Goal: Task Accomplishment & Management: Use online tool/utility

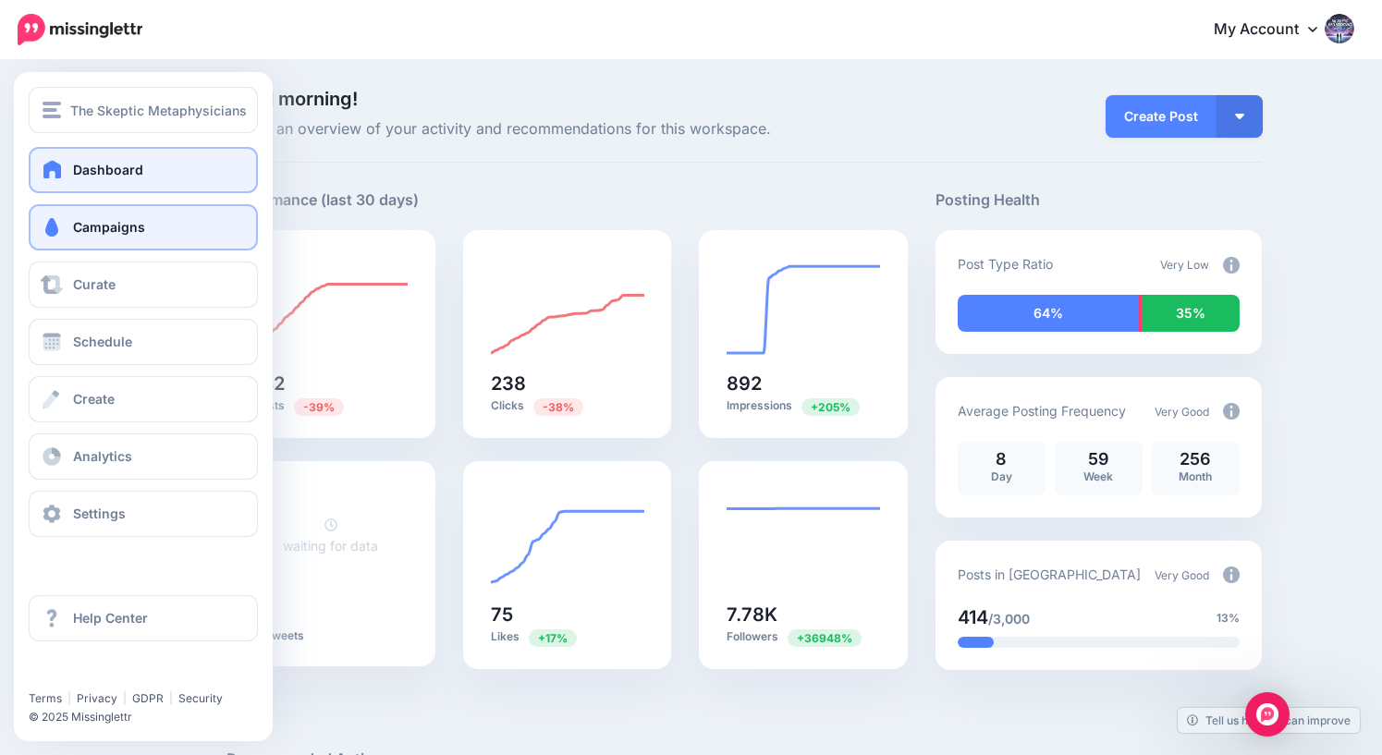
click at [116, 233] on span "Campaigns" at bounding box center [109, 227] width 72 height 16
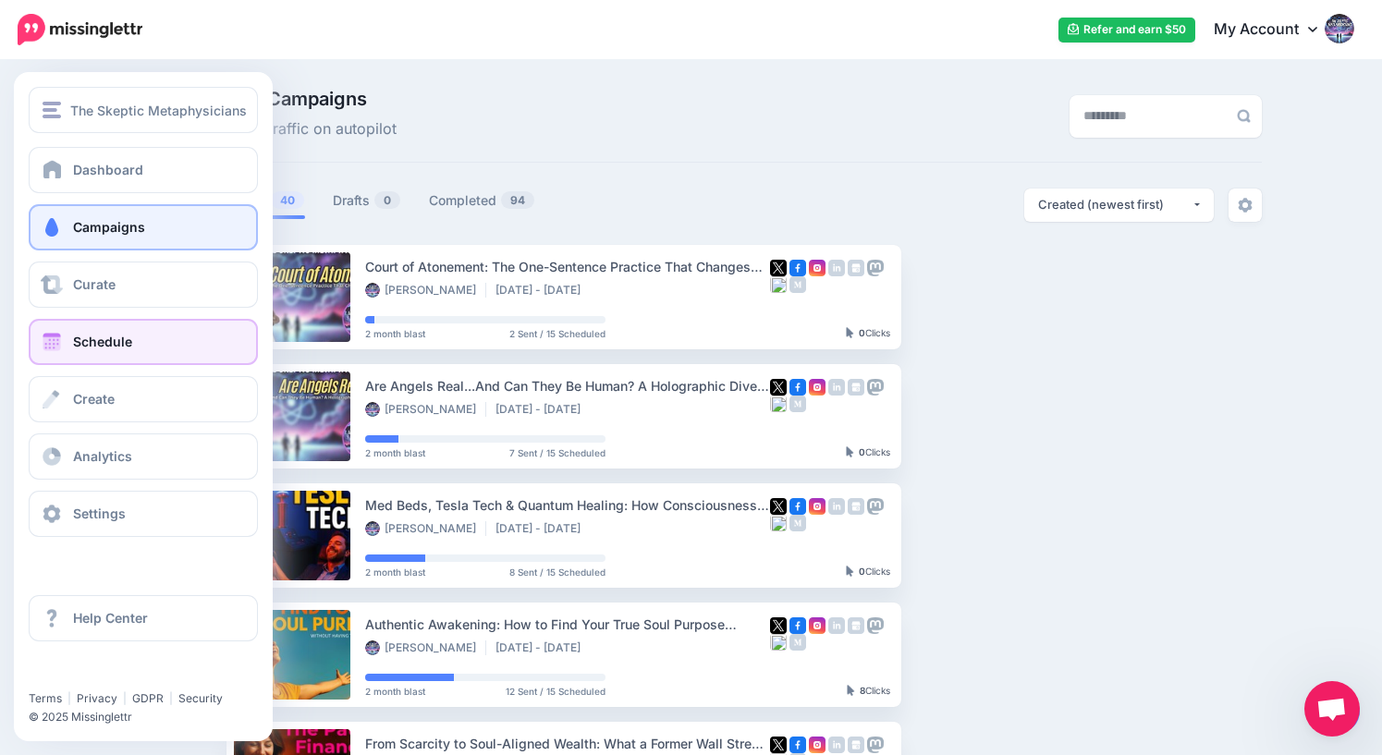
click at [78, 350] on span "Schedule" at bounding box center [102, 342] width 59 height 16
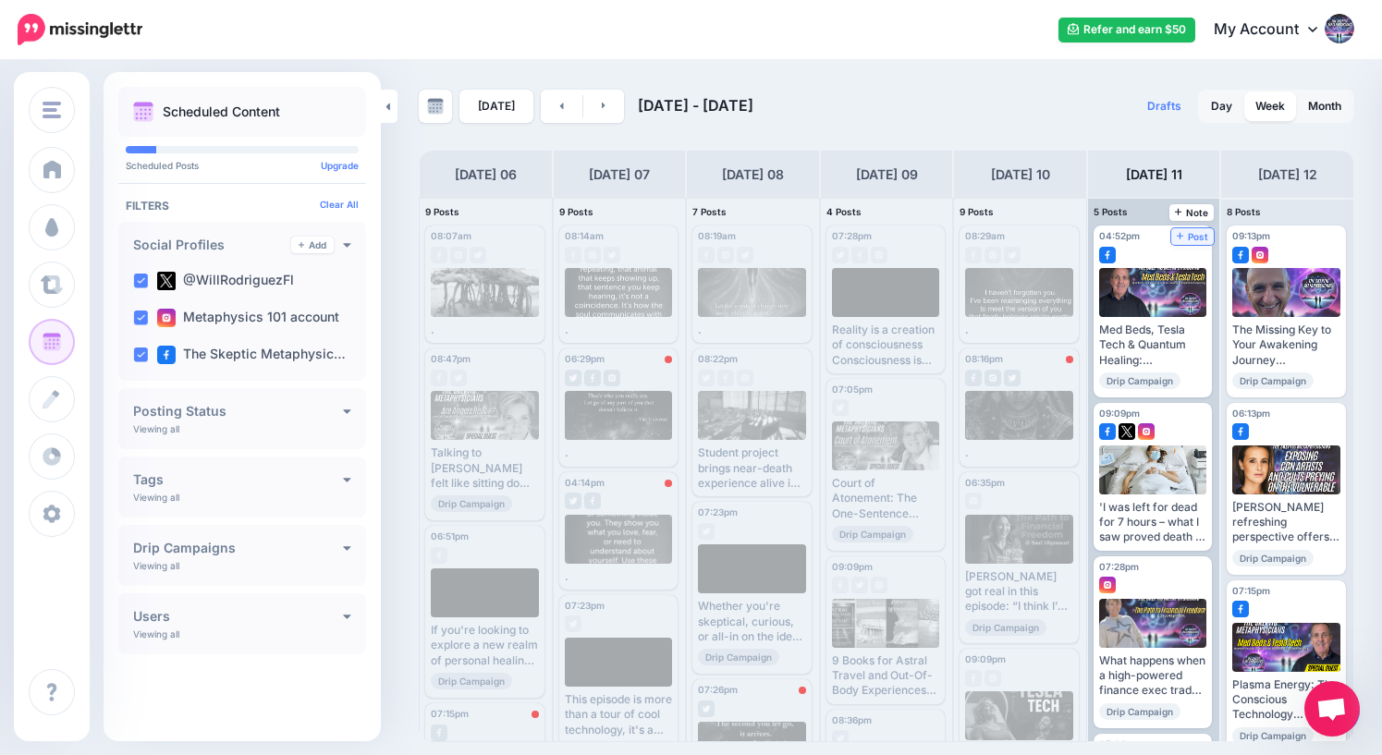
click at [1199, 232] on span "Post" at bounding box center [1193, 236] width 32 height 9
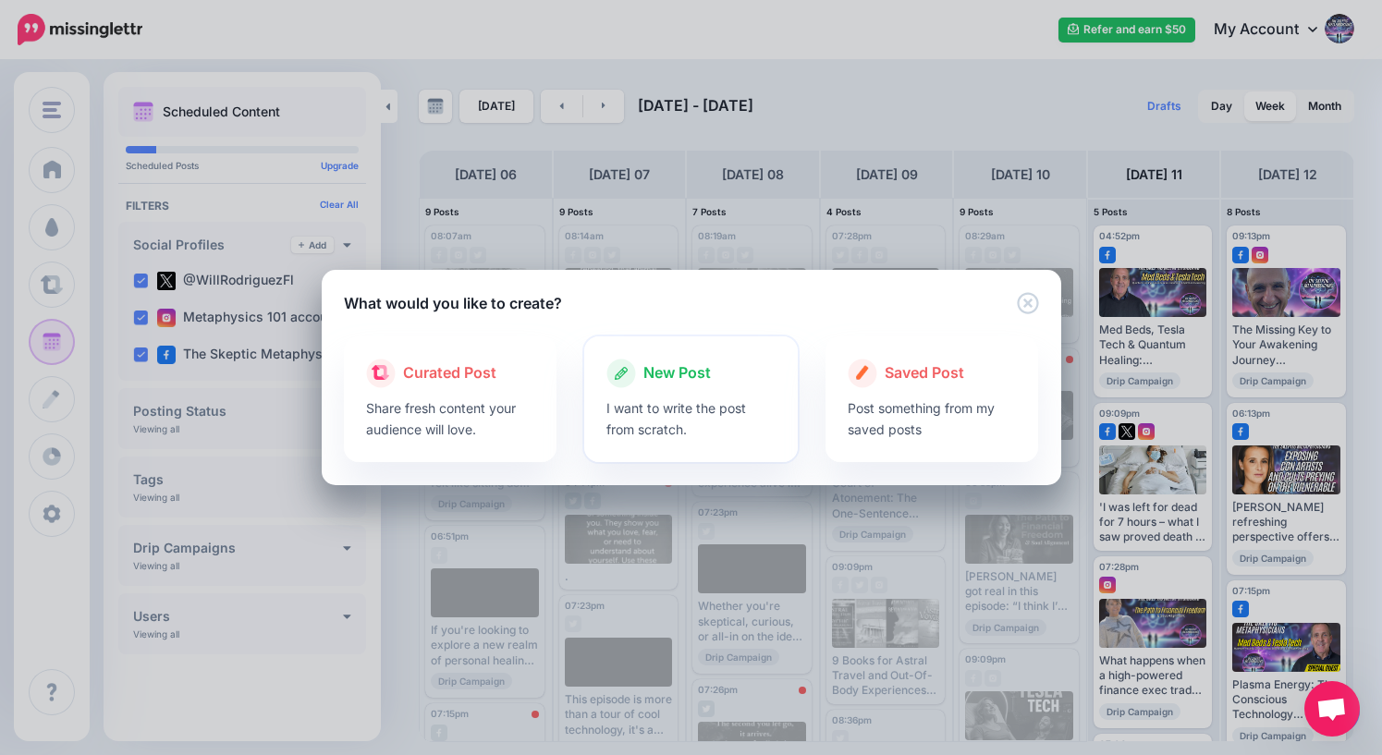
click at [662, 367] on span "New Post" at bounding box center [677, 374] width 67 height 24
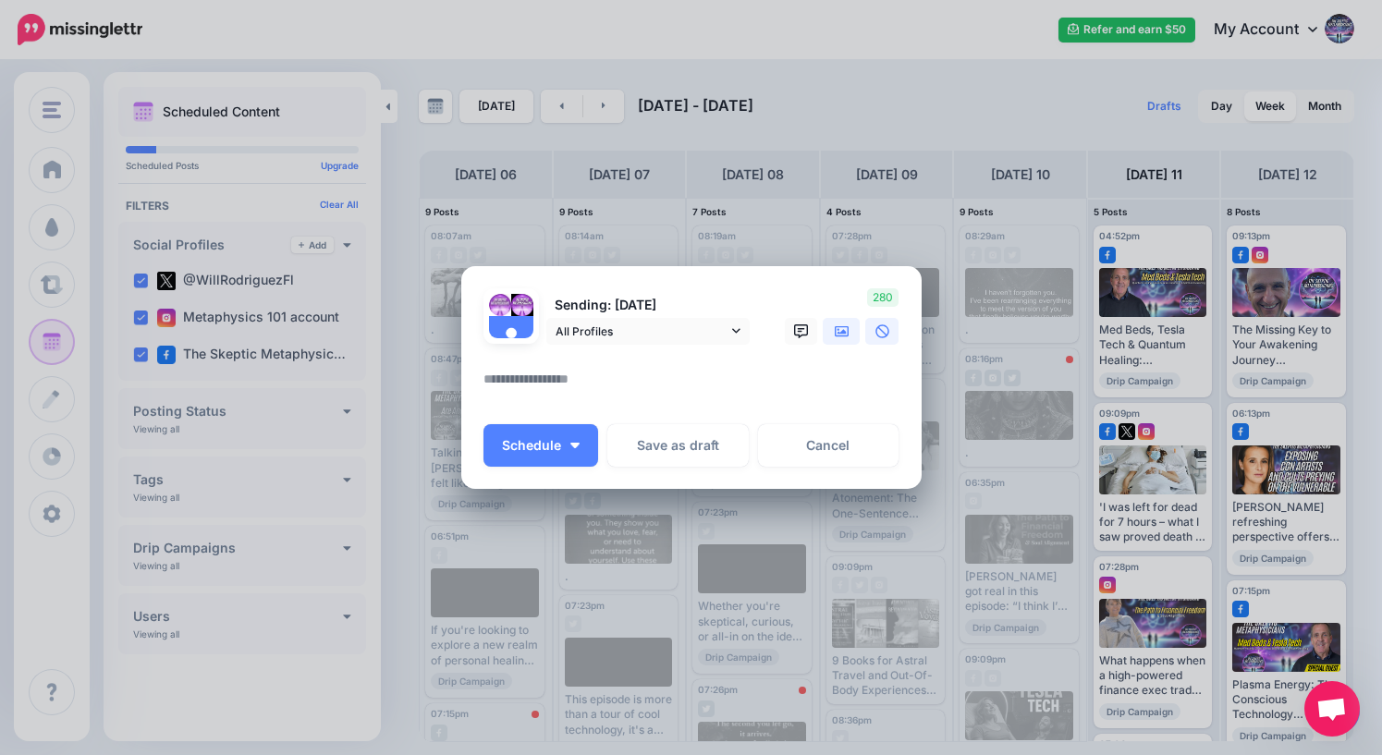
click at [837, 328] on icon at bounding box center [842, 332] width 15 height 15
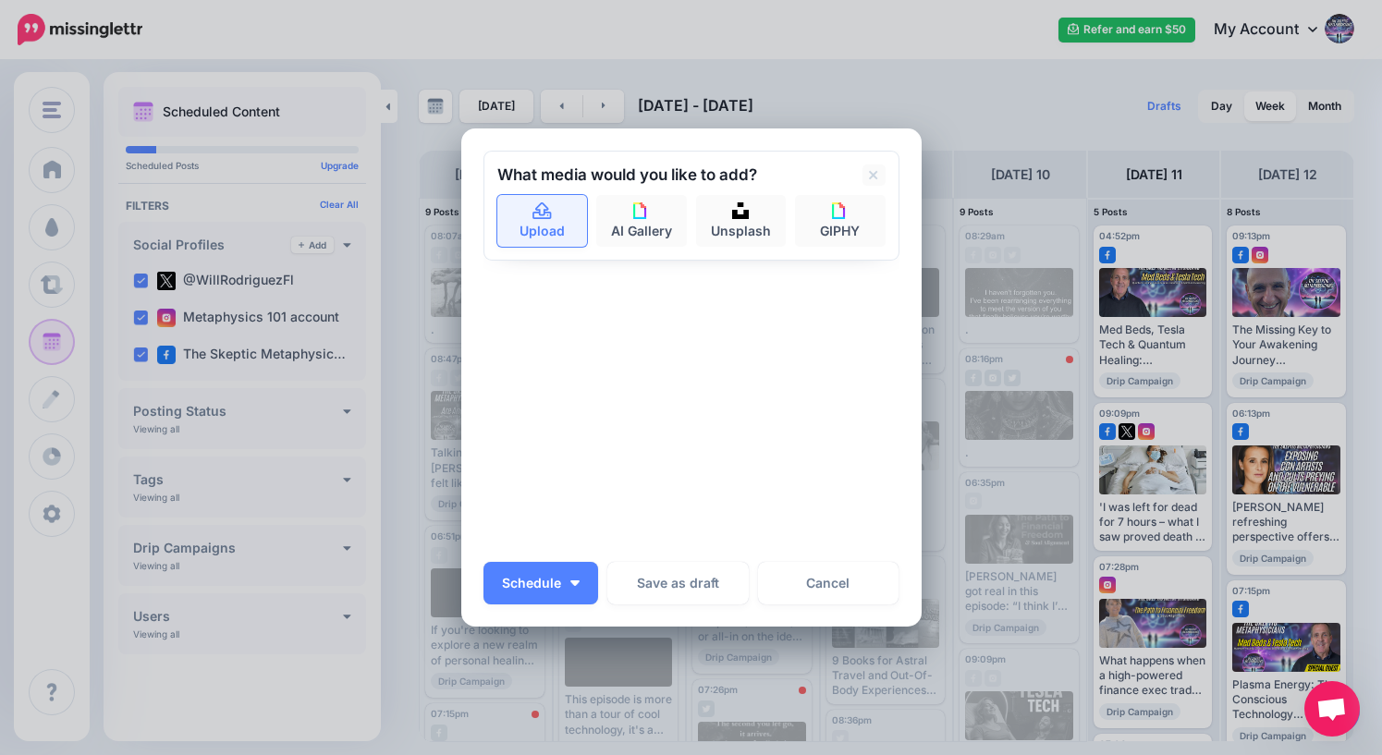
click at [531, 223] on link "Upload" at bounding box center [542, 221] width 91 height 52
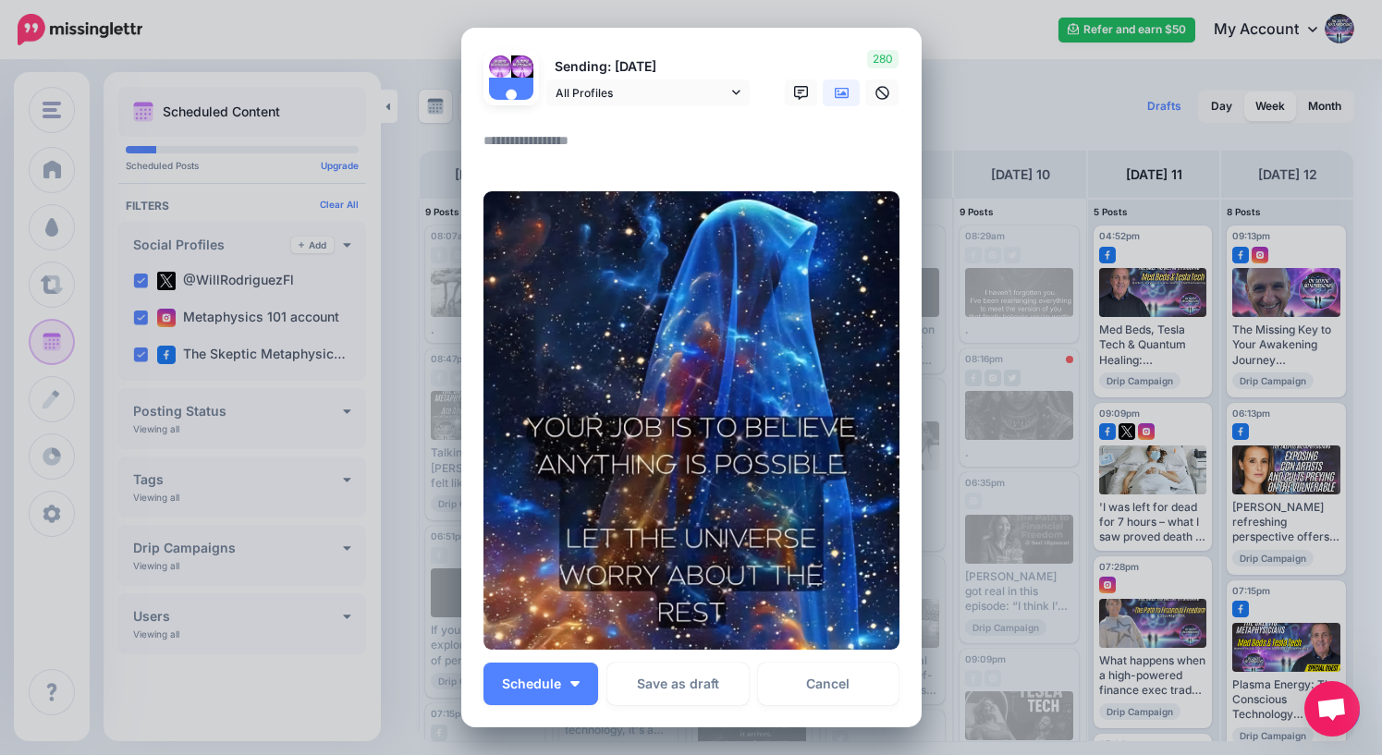
click at [502, 141] on textarea at bounding box center [696, 147] width 425 height 36
type textarea "*"
click at [553, 691] on button "Schedule" at bounding box center [541, 684] width 115 height 43
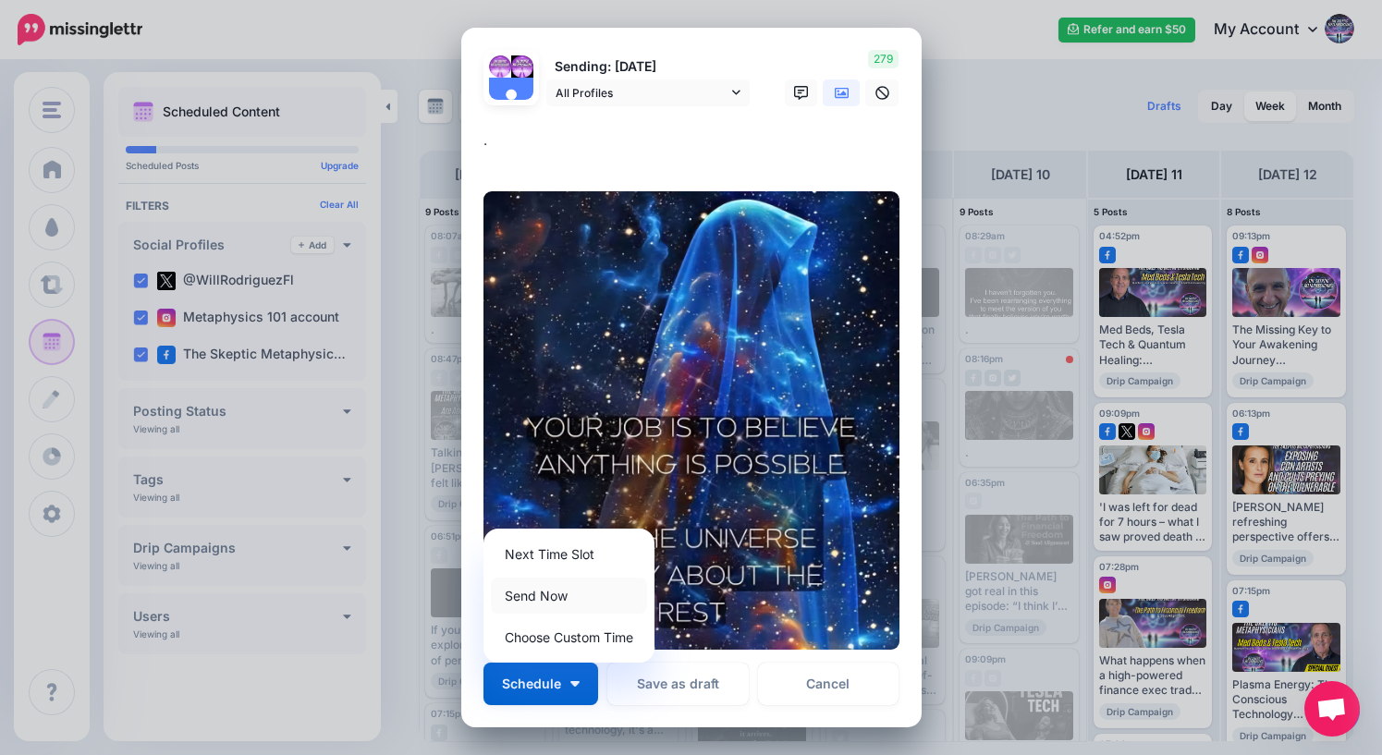
click at [553, 595] on link "Send Now" at bounding box center [569, 596] width 156 height 36
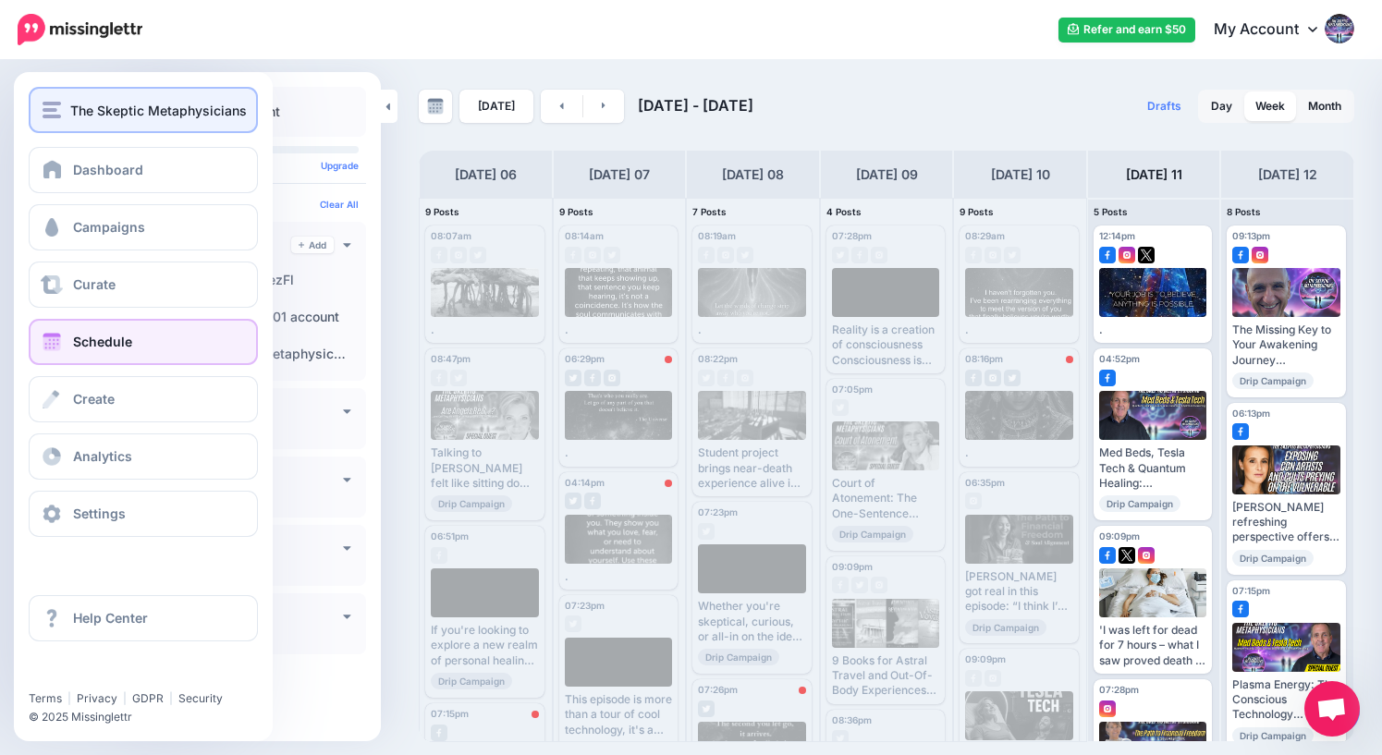
click at [95, 111] on span "The Skeptic Metaphysicians" at bounding box center [158, 110] width 177 height 21
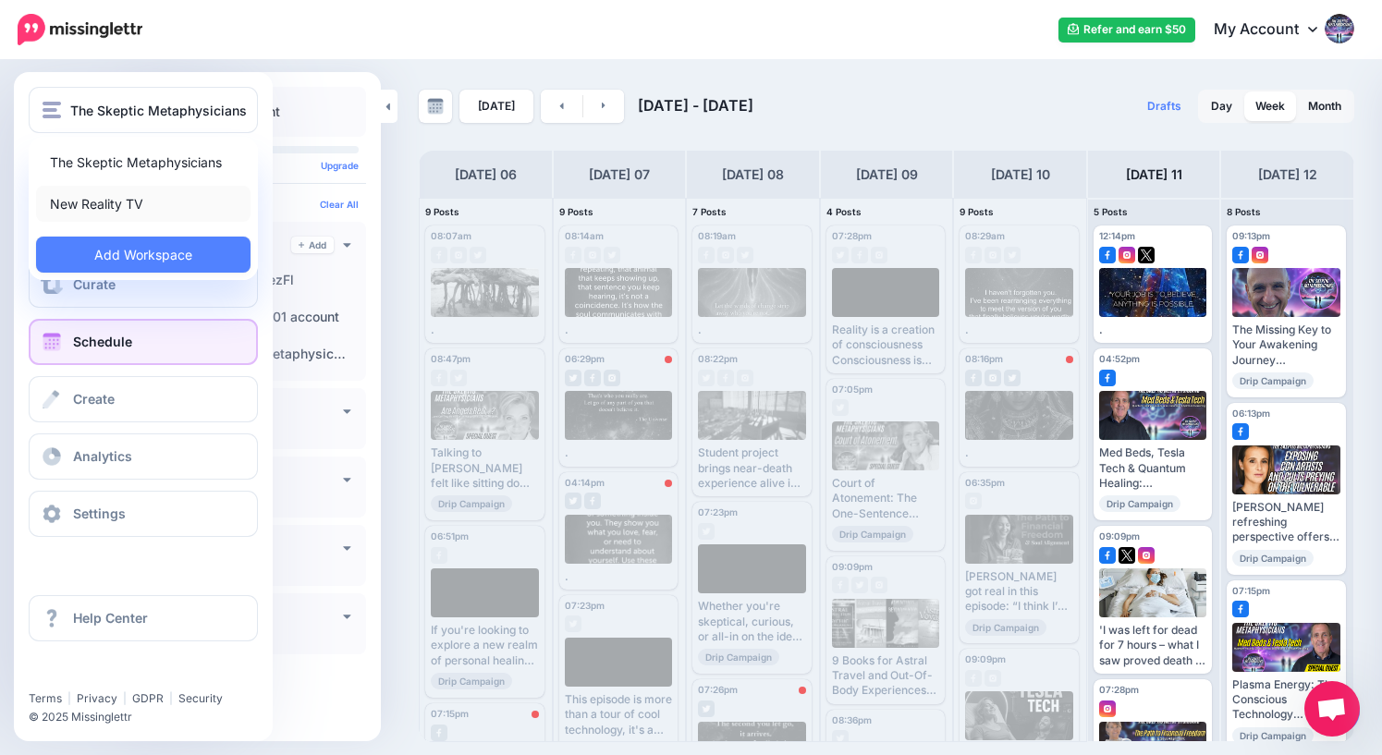
click at [109, 203] on link "New Reality TV" at bounding box center [143, 204] width 215 height 36
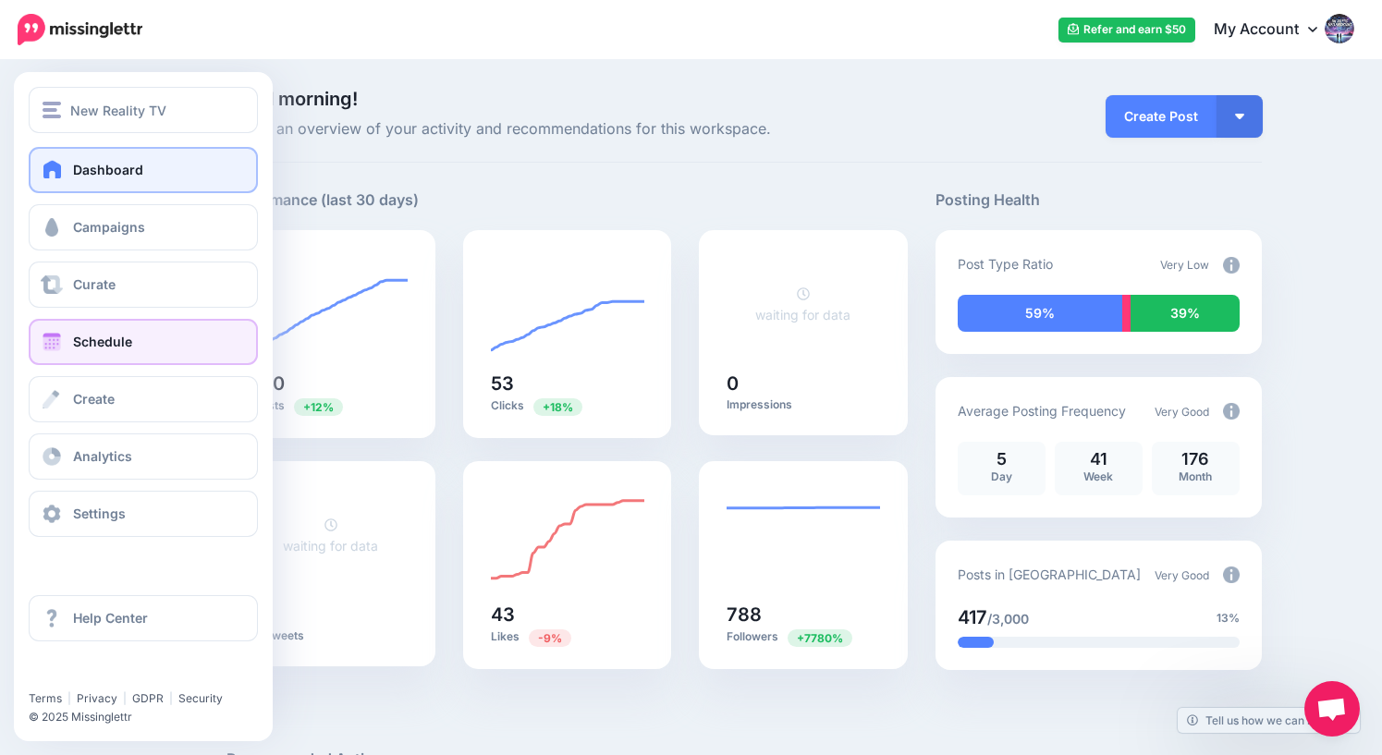
click at [96, 348] on span "Schedule" at bounding box center [102, 342] width 59 height 16
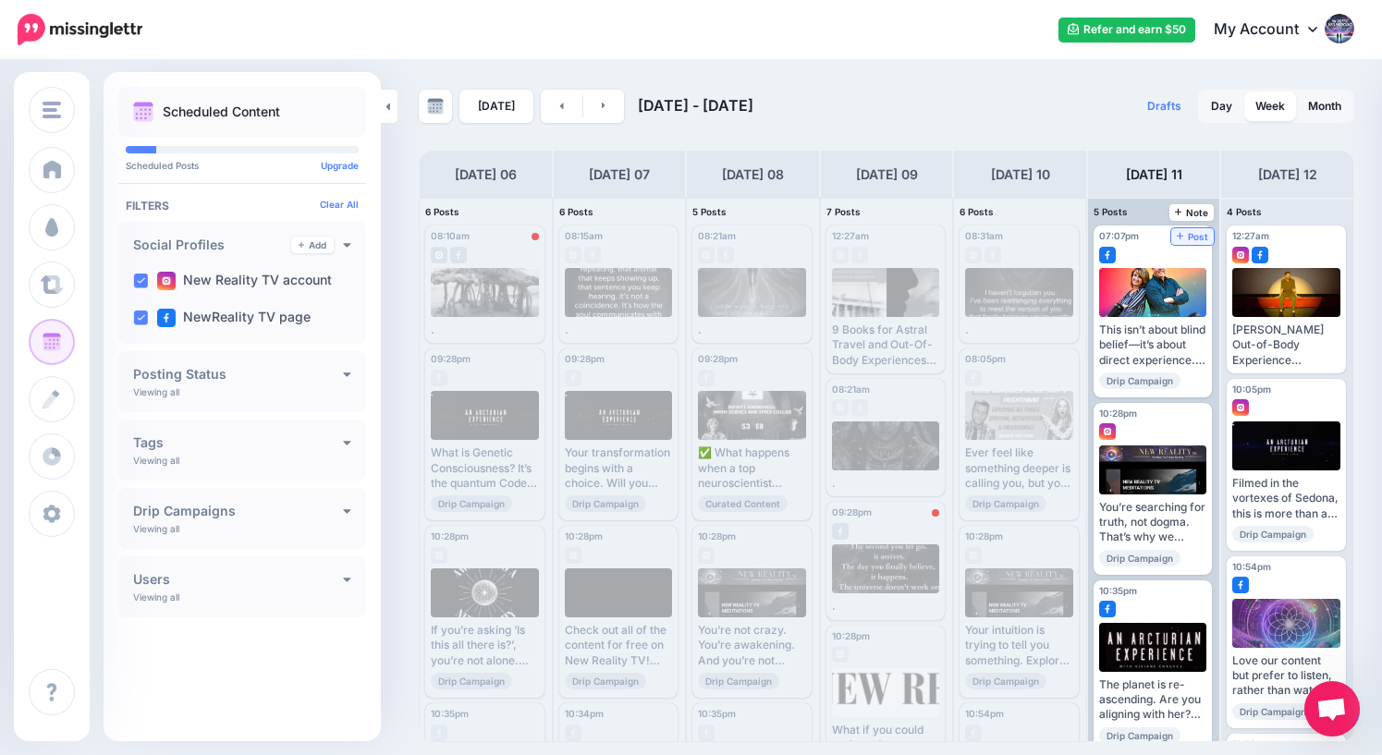
click at [1194, 237] on span "Post" at bounding box center [1193, 236] width 32 height 9
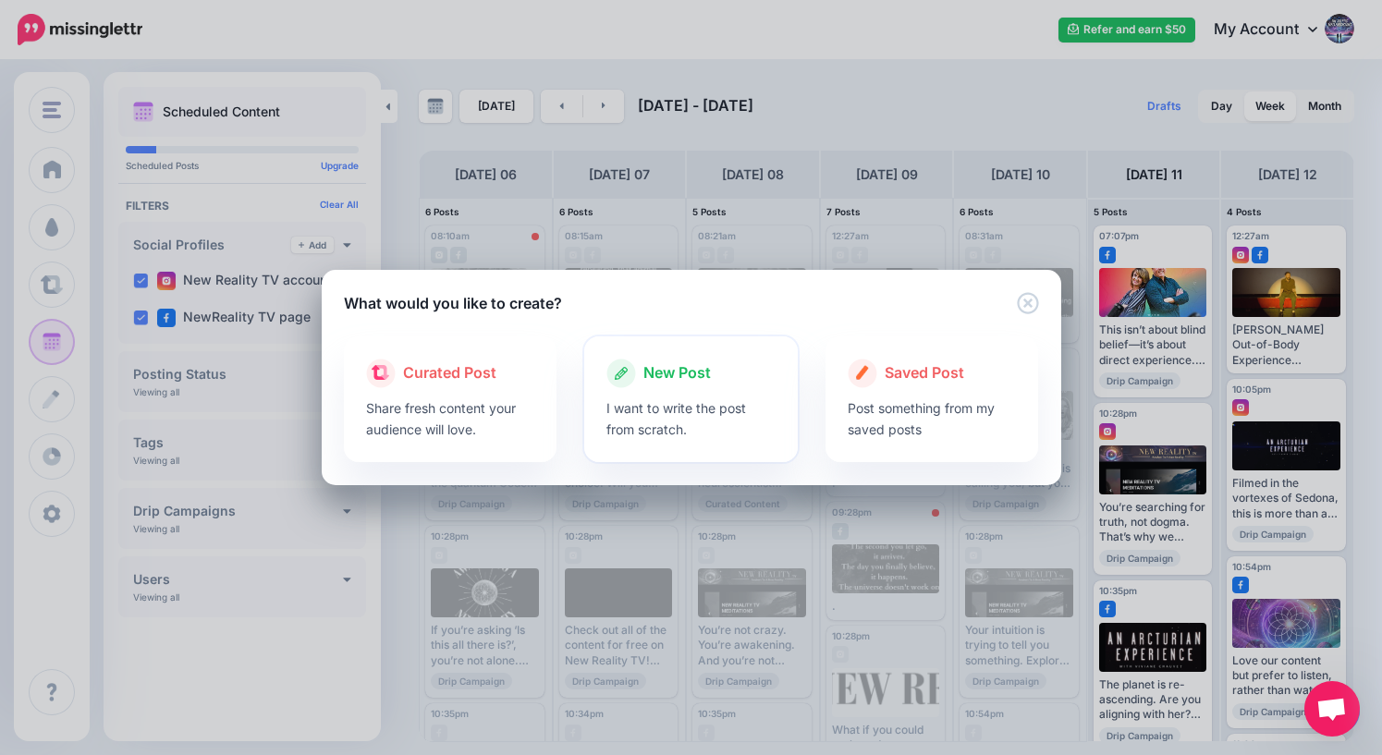
click at [677, 373] on span "New Post" at bounding box center [677, 374] width 67 height 24
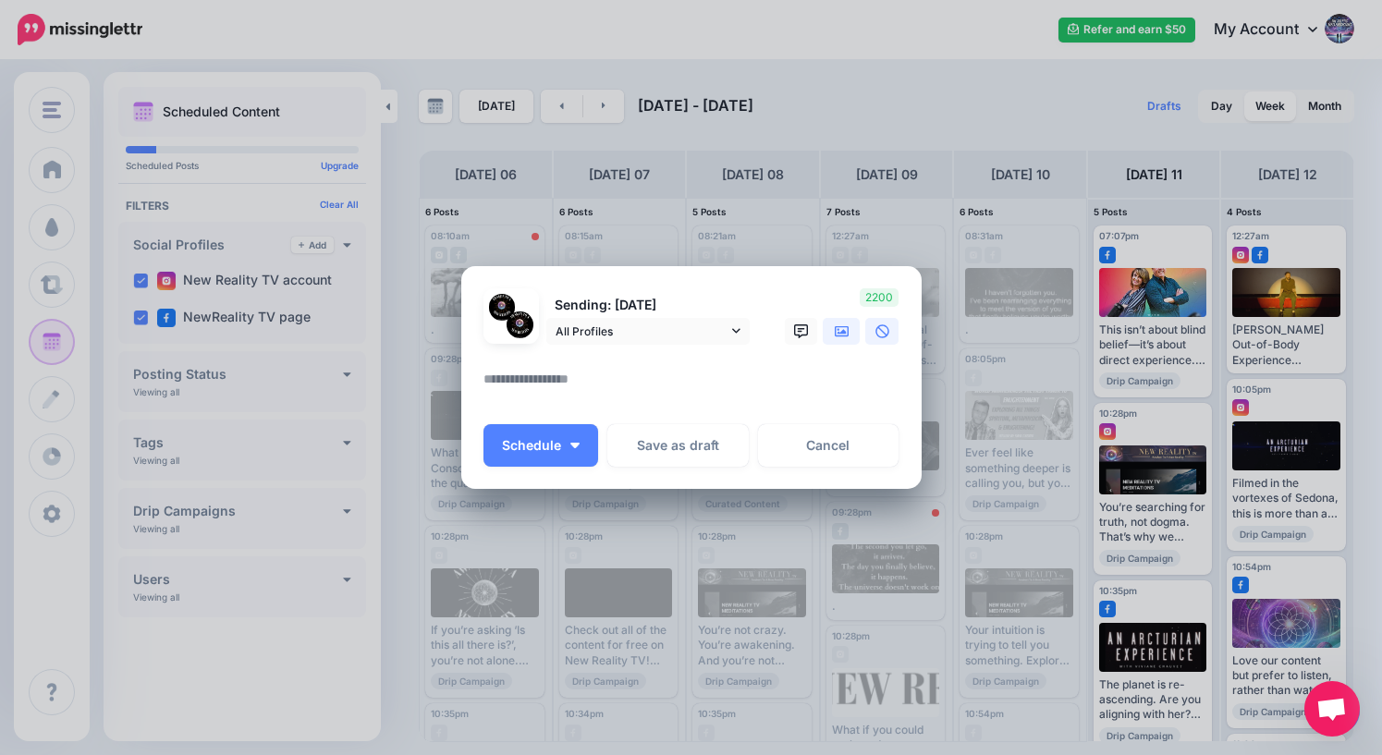
click at [835, 330] on icon at bounding box center [842, 330] width 15 height 11
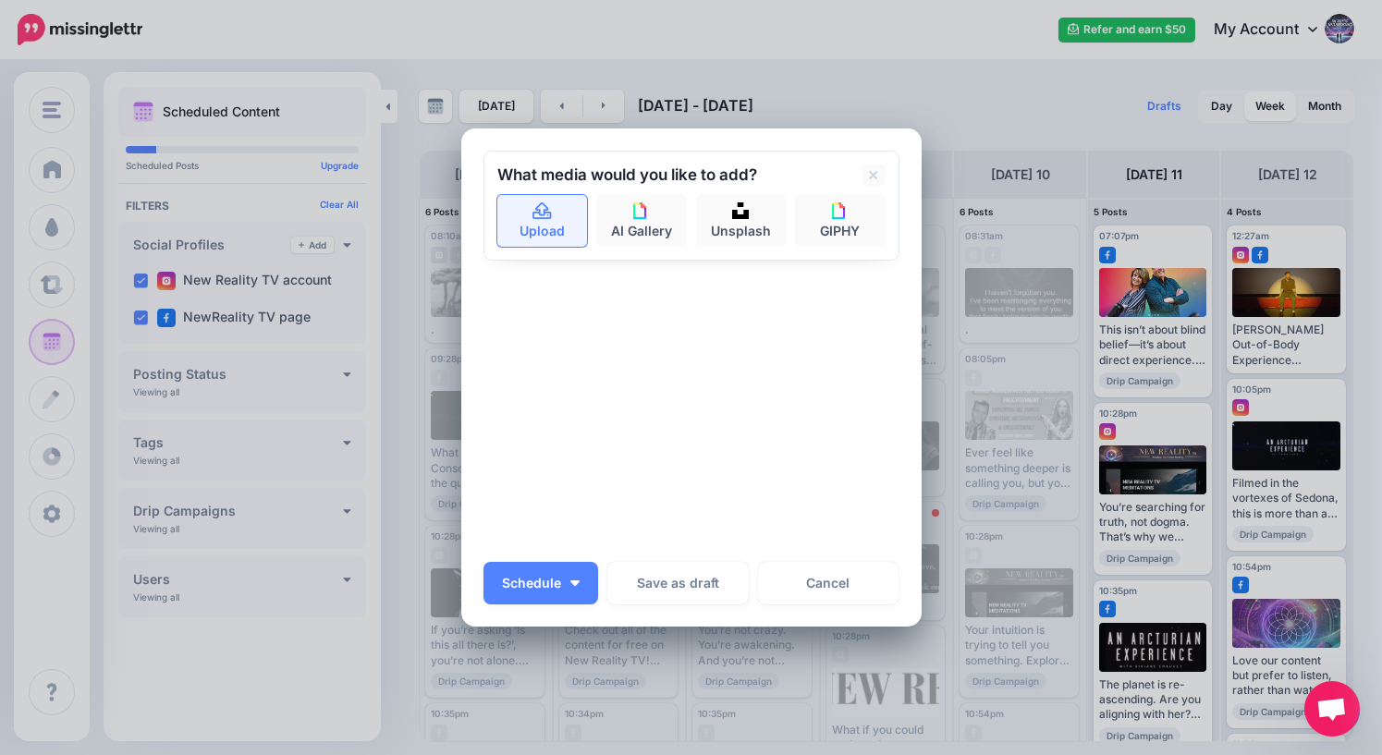
click at [539, 226] on link "Upload" at bounding box center [542, 221] width 91 height 52
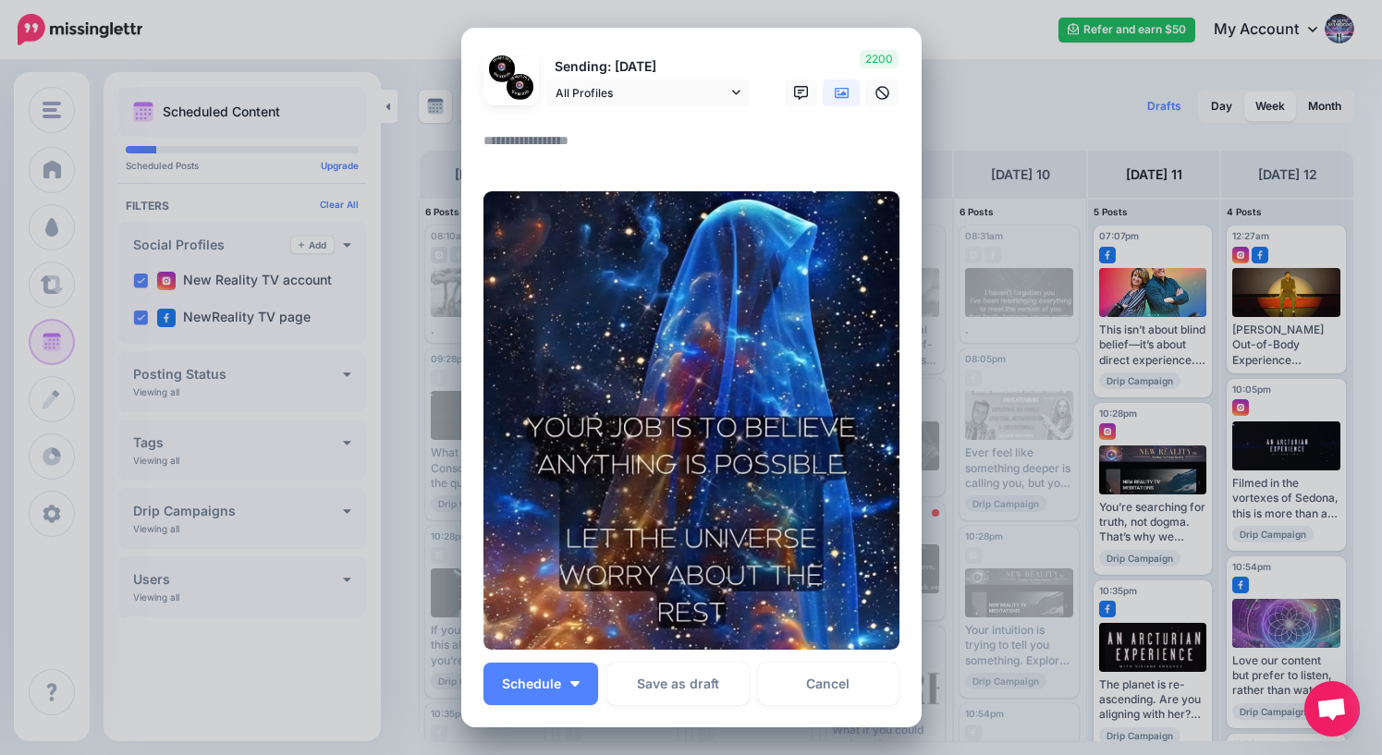
click at [553, 144] on textarea at bounding box center [696, 147] width 425 height 36
type textarea "*"
click at [555, 683] on span "Schedule" at bounding box center [531, 684] width 59 height 13
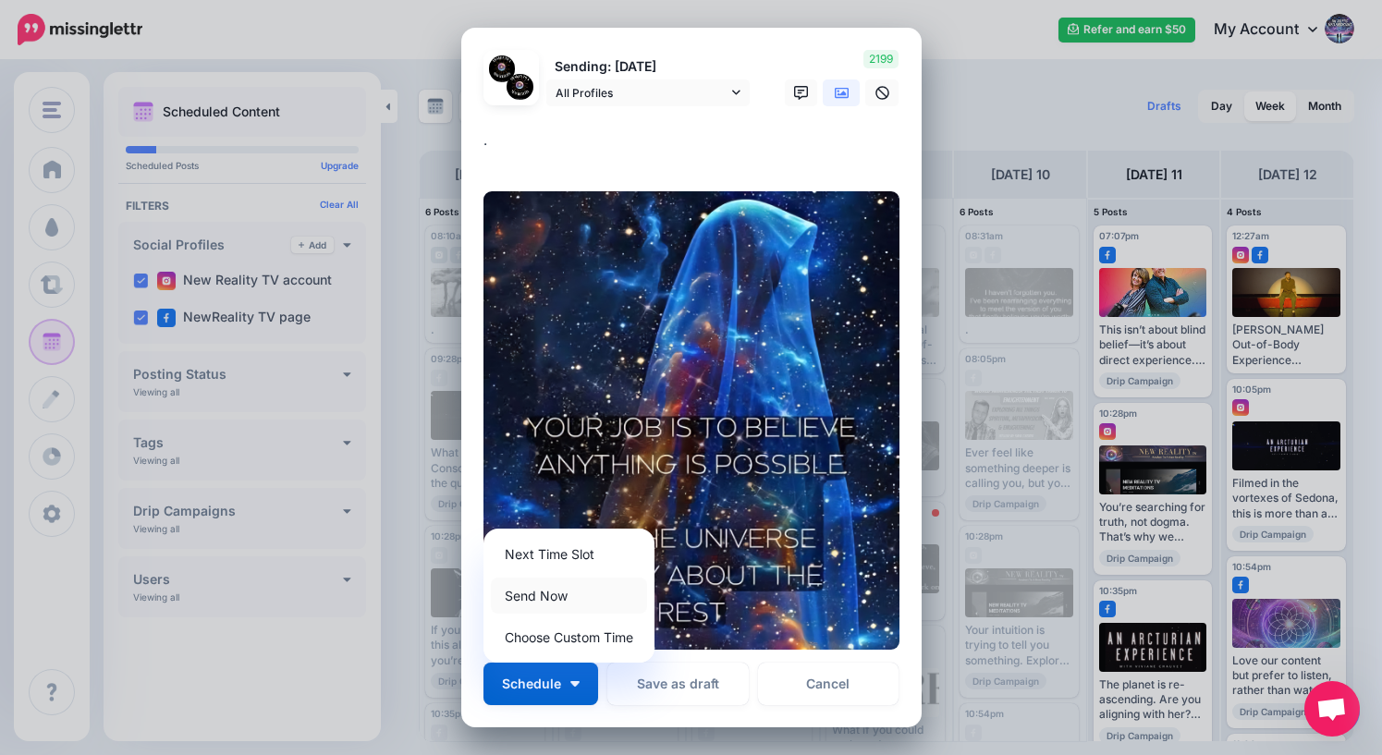
click at [552, 595] on link "Send Now" at bounding box center [569, 596] width 156 height 36
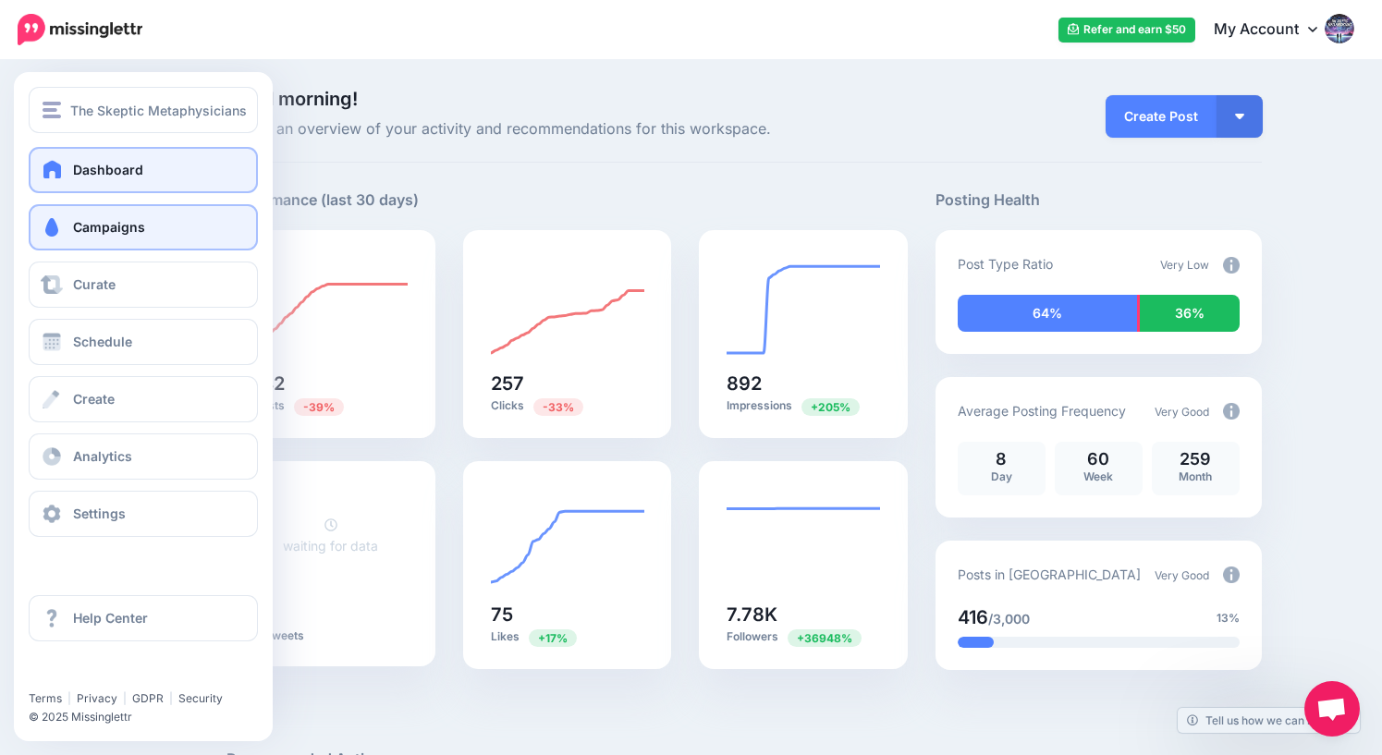
click at [110, 237] on link "Campaigns" at bounding box center [143, 227] width 229 height 46
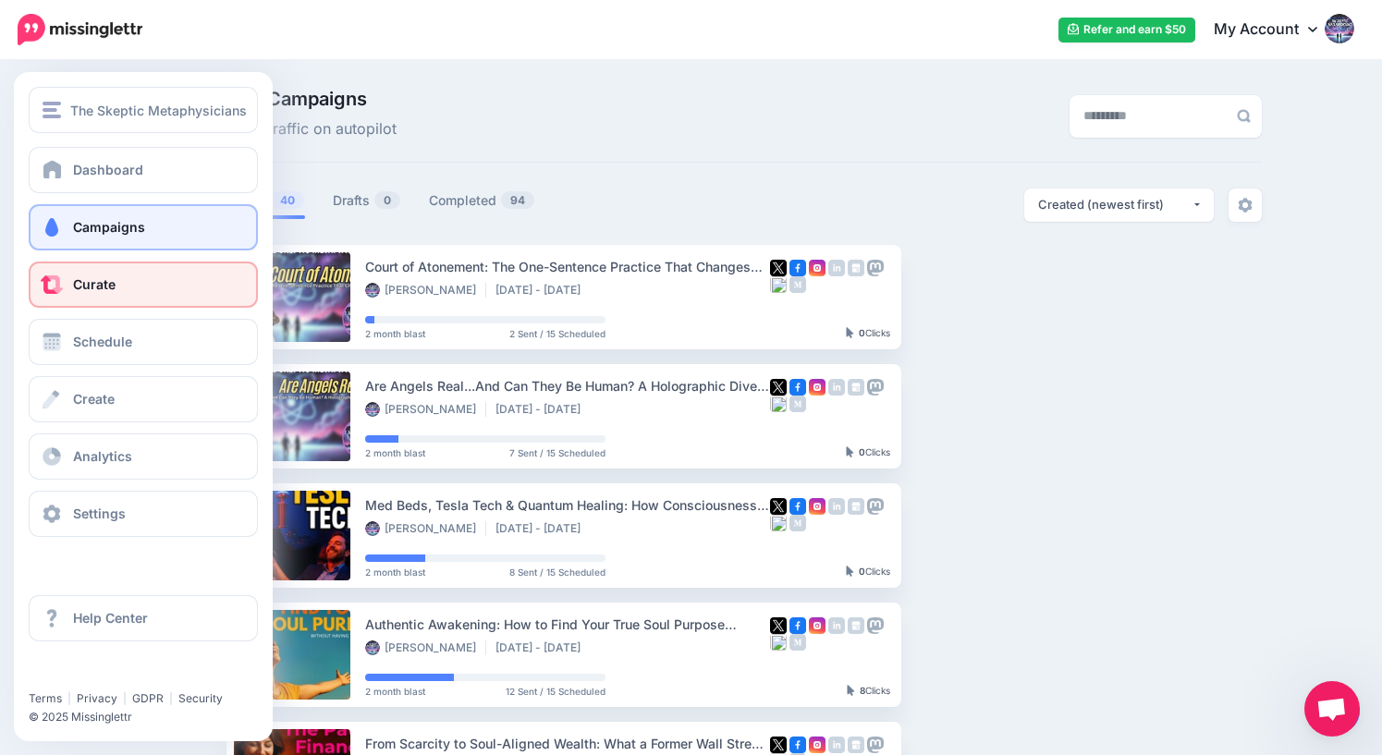
click at [100, 288] on span "Curate" at bounding box center [94, 284] width 43 height 16
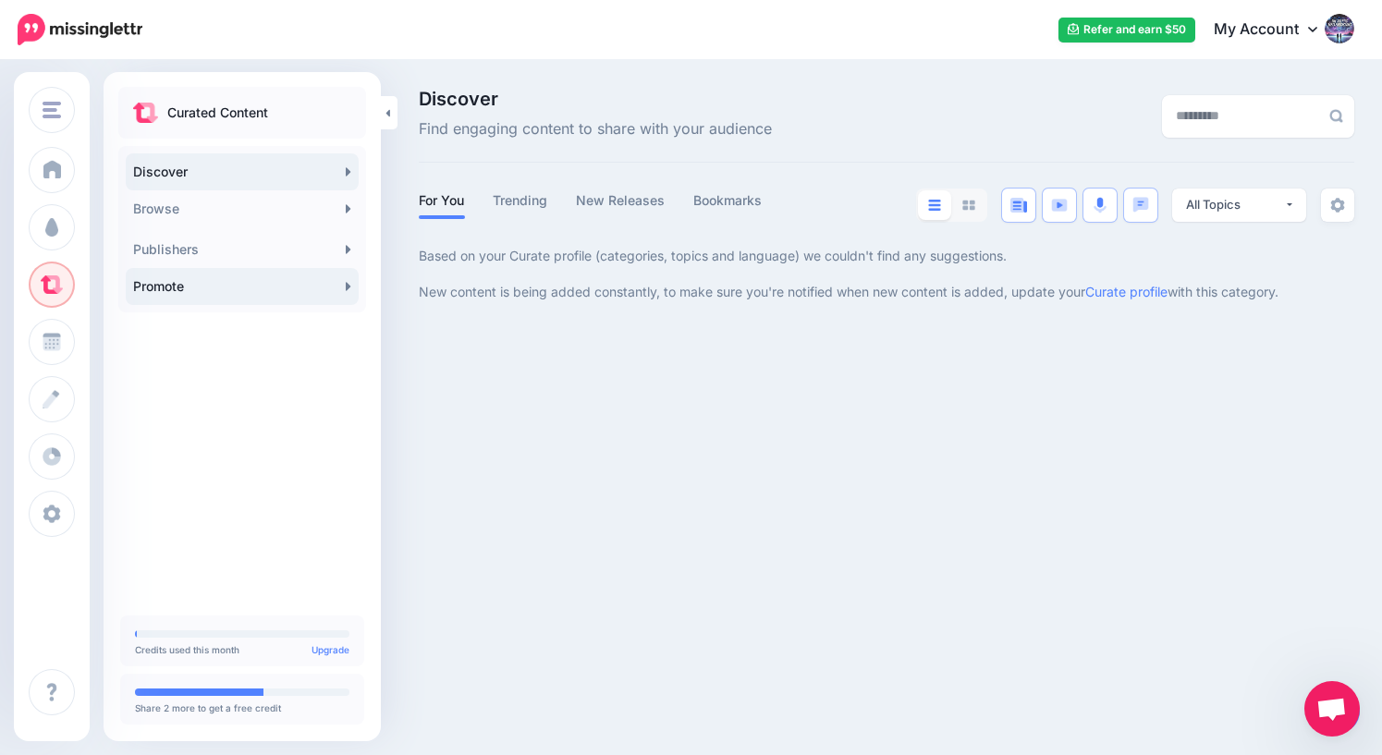
click at [251, 285] on link "Promote" at bounding box center [242, 286] width 233 height 37
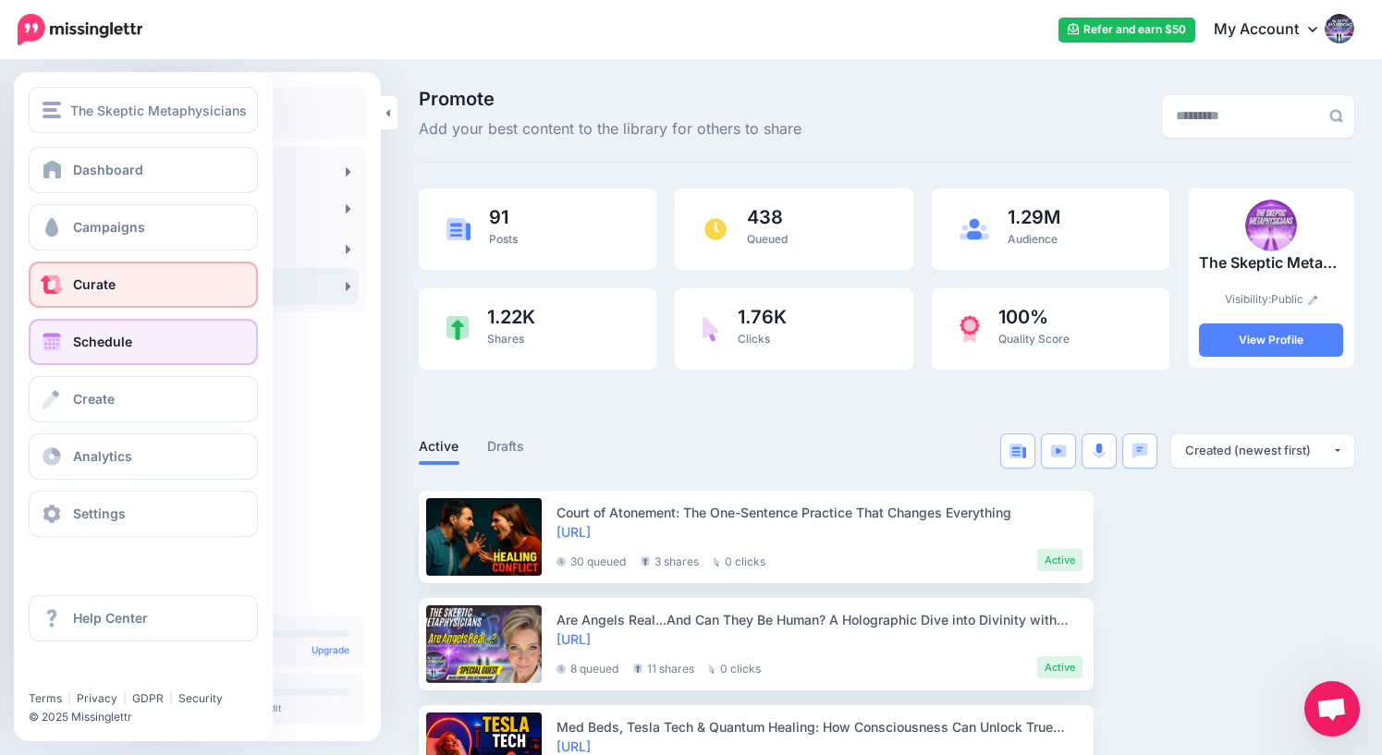
click at [107, 348] on span "Schedule" at bounding box center [102, 342] width 59 height 16
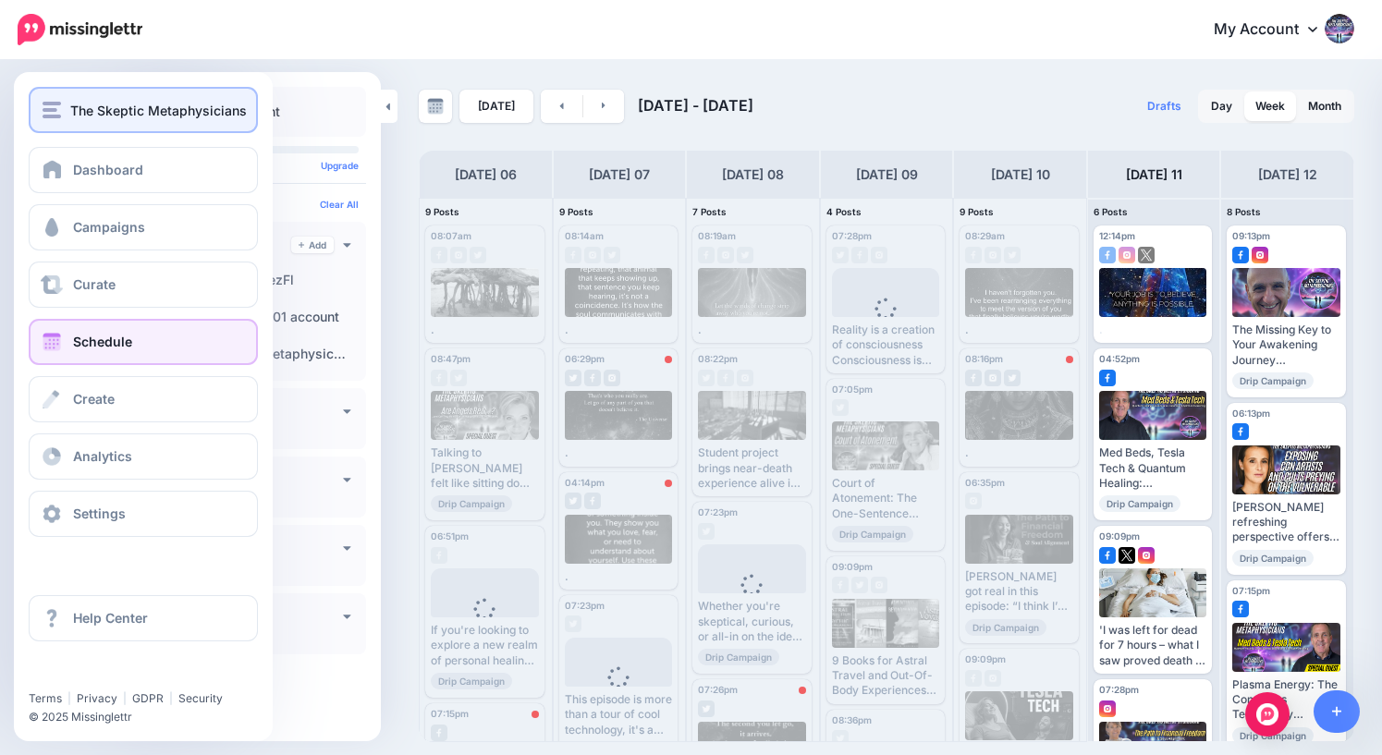
click at [79, 106] on span "The Skeptic Metaphysicians" at bounding box center [158, 110] width 177 height 21
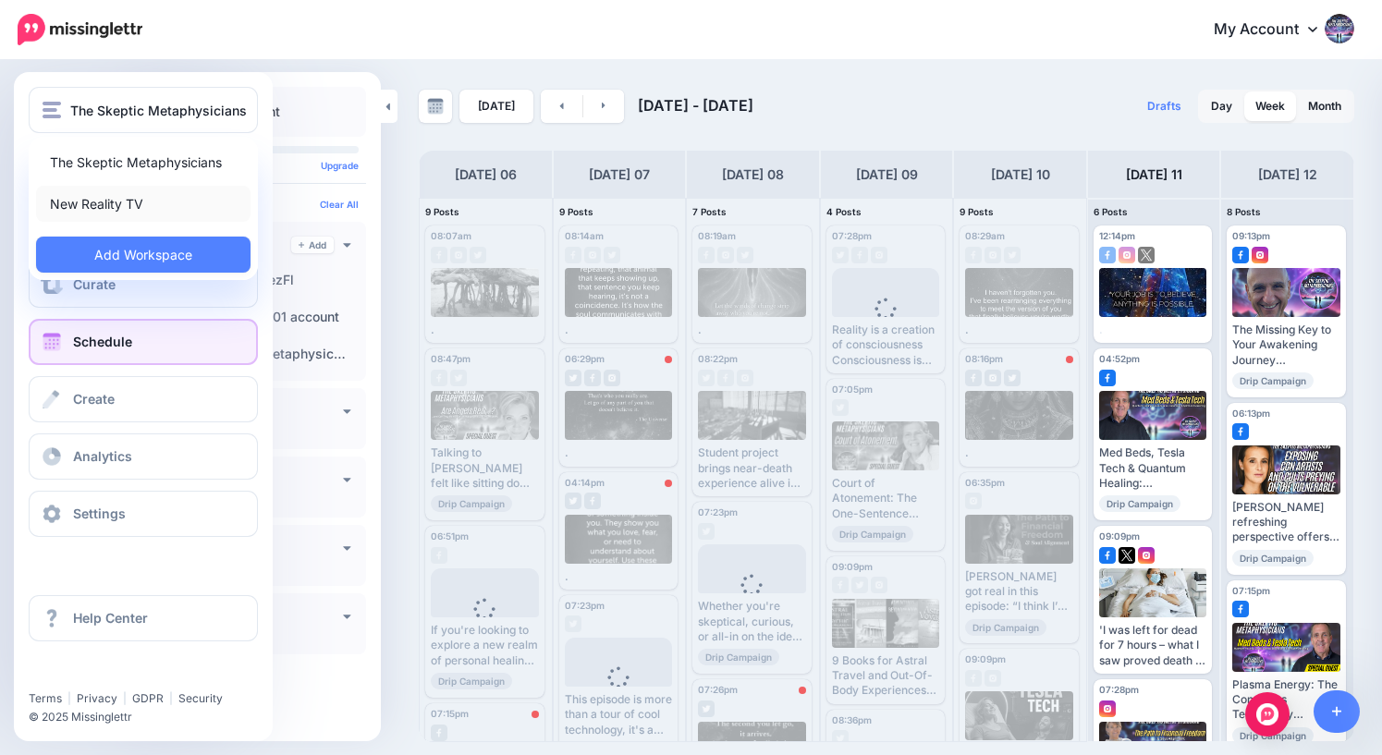
click at [95, 206] on link "New Reality TV" at bounding box center [143, 204] width 215 height 36
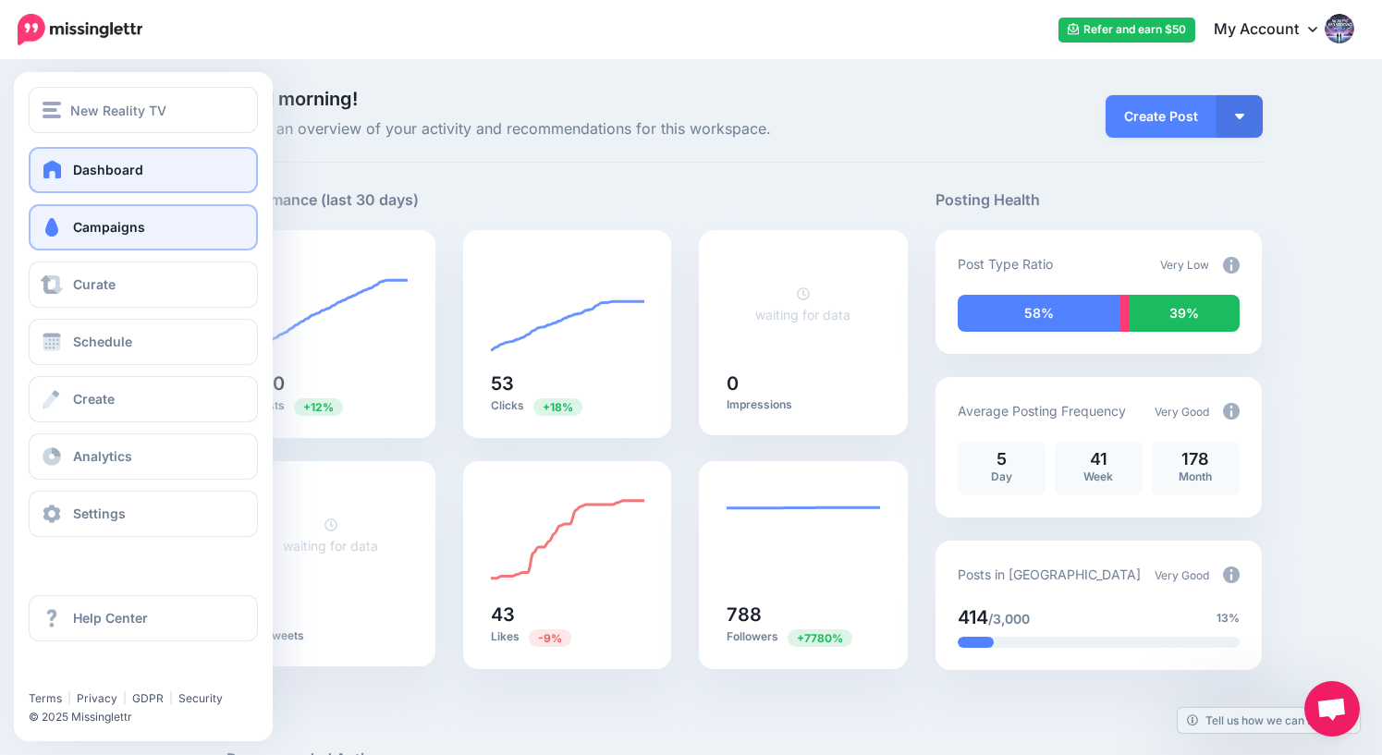
click at [79, 225] on span "Campaigns" at bounding box center [109, 227] width 72 height 16
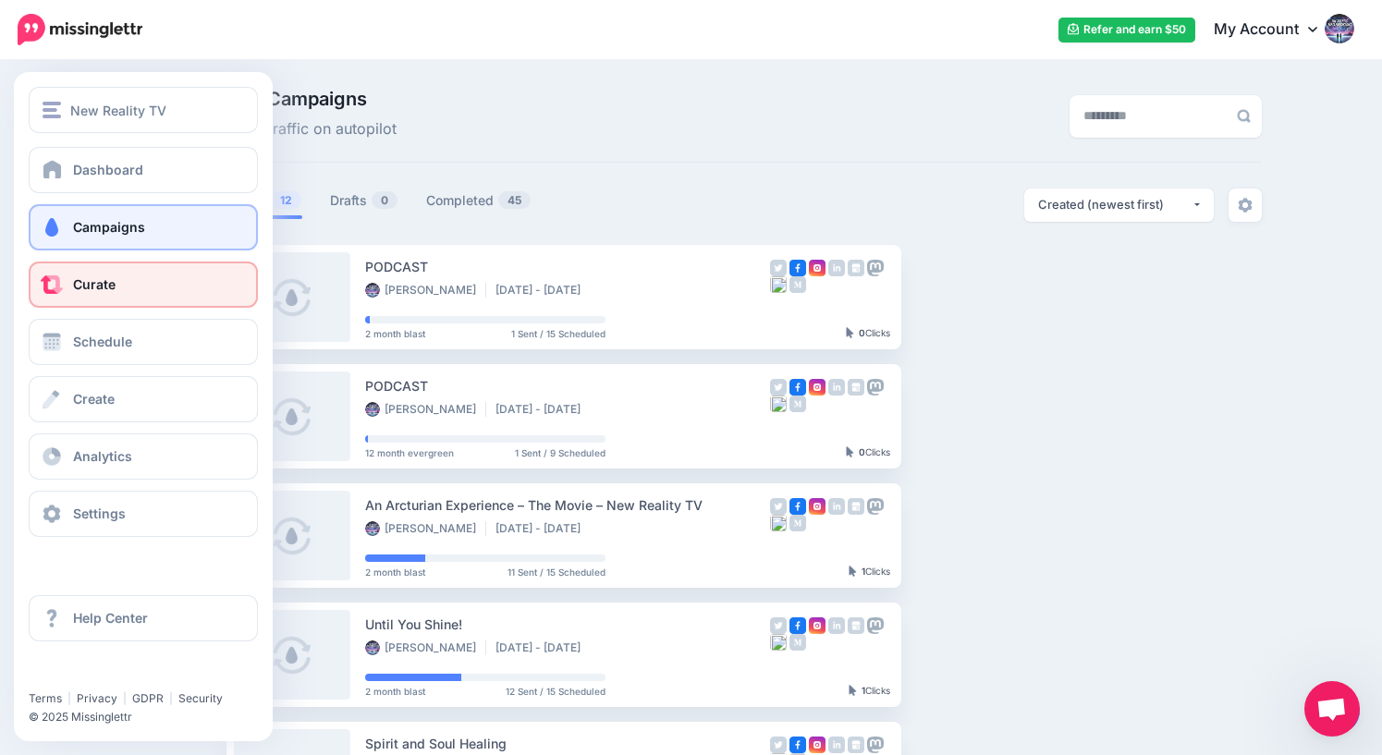
click at [100, 284] on span "Curate" at bounding box center [94, 284] width 43 height 16
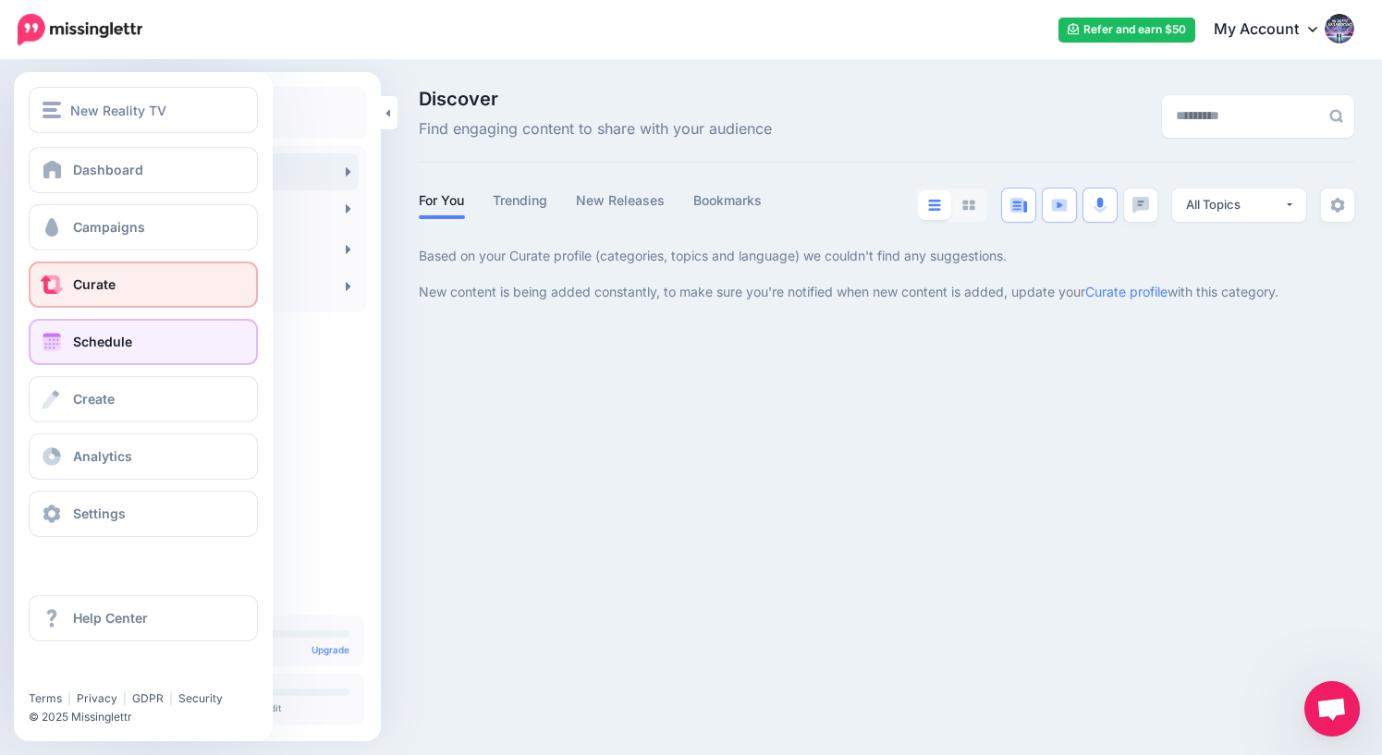
click at [82, 345] on span "Schedule" at bounding box center [102, 342] width 59 height 16
